Goal: Find specific page/section: Find specific page/section

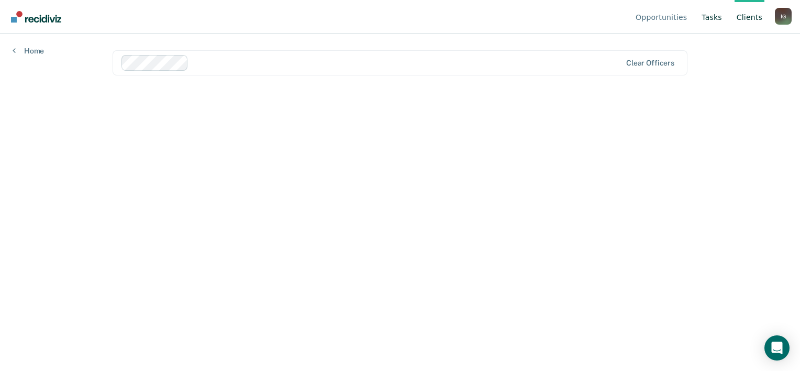
click at [714, 15] on link "Tasks" at bounding box center [712, 17] width 25 height 34
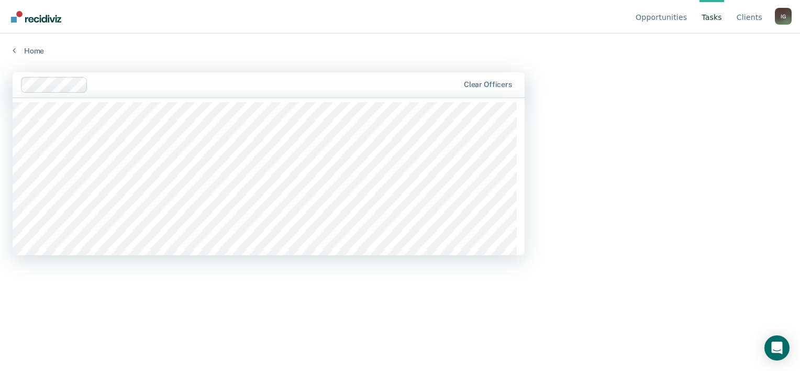
click at [238, 82] on div at bounding box center [275, 85] width 367 height 12
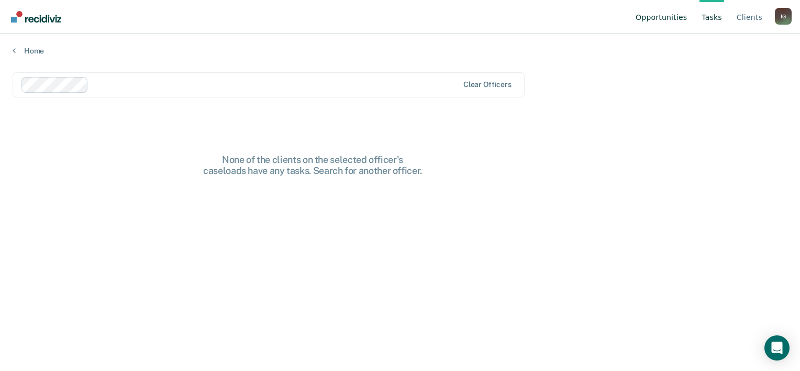
click at [678, 17] on link "Opportunities" at bounding box center [662, 17] width 56 height 34
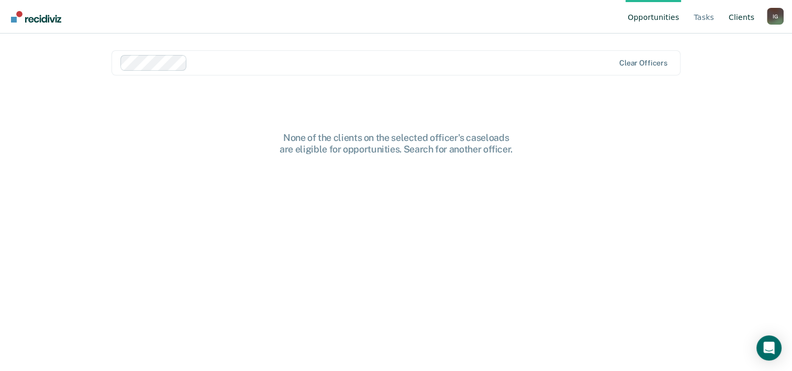
click at [733, 15] on link "Client s" at bounding box center [742, 17] width 30 height 34
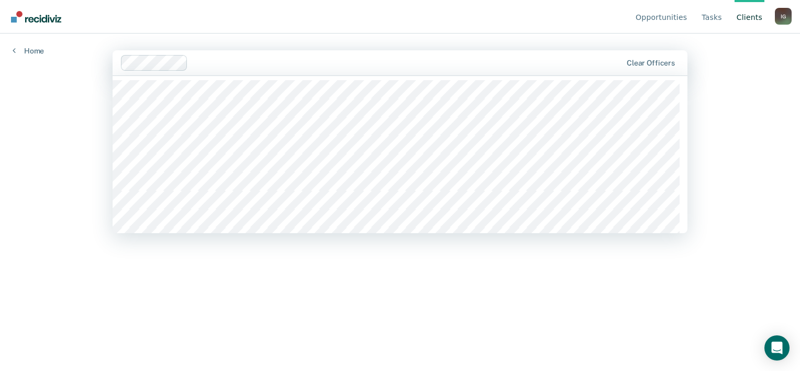
click at [658, 57] on div "Clear officers" at bounding box center [400, 62] width 575 height 25
type input "isr"
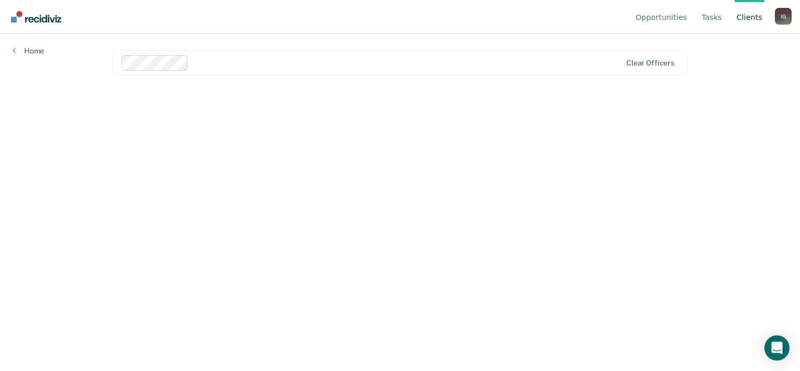
click at [38, 24] on link "Go to Recidiviz Home" at bounding box center [36, 16] width 56 height 33
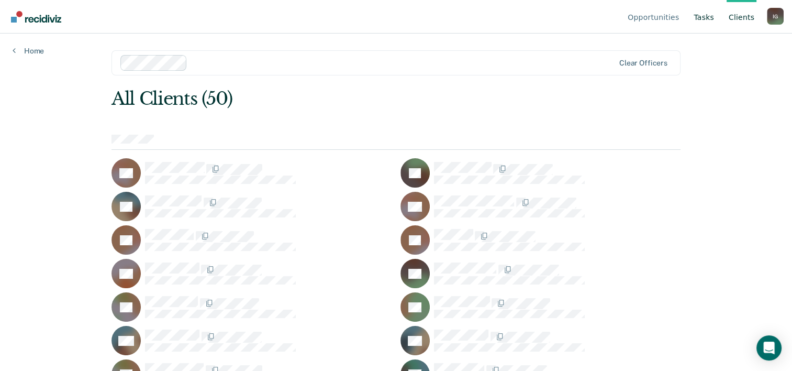
click at [699, 19] on link "Tasks" at bounding box center [704, 17] width 25 height 34
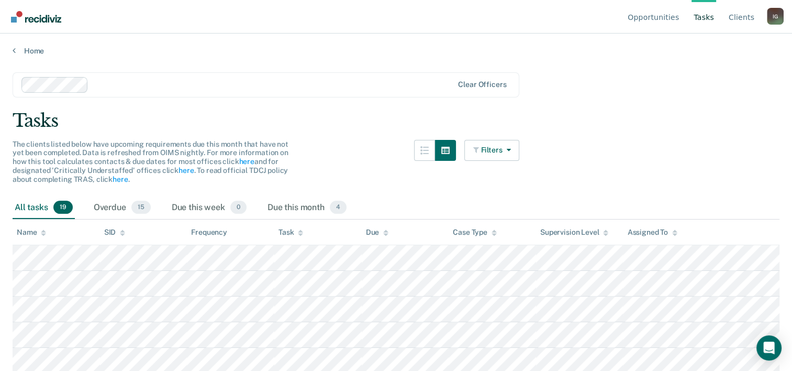
click at [526, 236] on th "Case Type" at bounding box center [492, 232] width 87 height 26
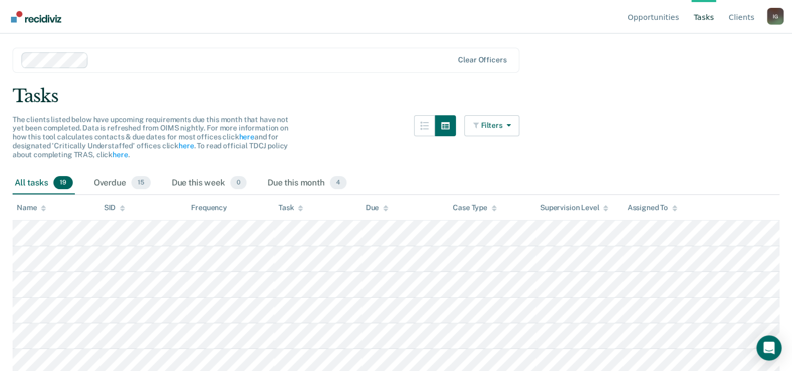
scroll to position [24, 0]
